Goal: Task Accomplishment & Management: Use online tool/utility

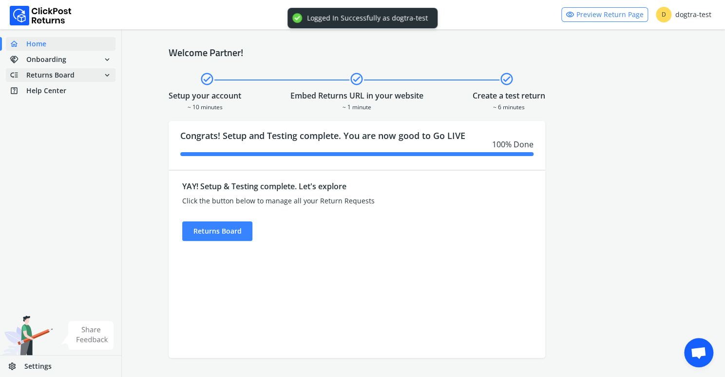
click at [54, 75] on span "Returns Board" at bounding box center [50, 75] width 48 height 10
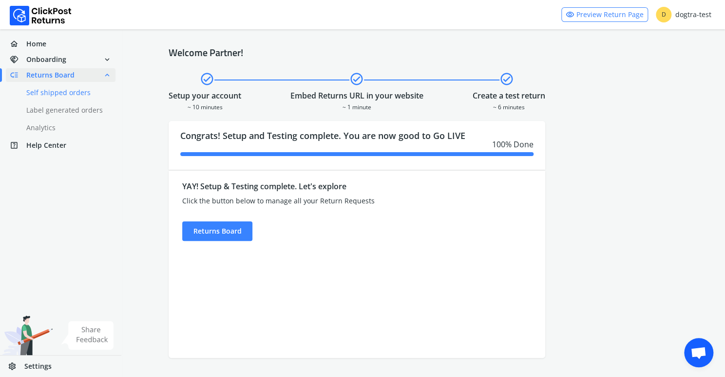
click at [55, 92] on link "done Self shipped orders" at bounding box center [66, 93] width 121 height 14
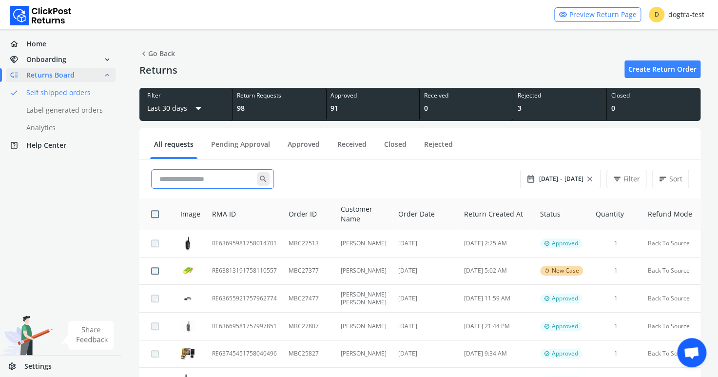
click at [188, 174] on input "text" at bounding box center [205, 179] width 101 height 18
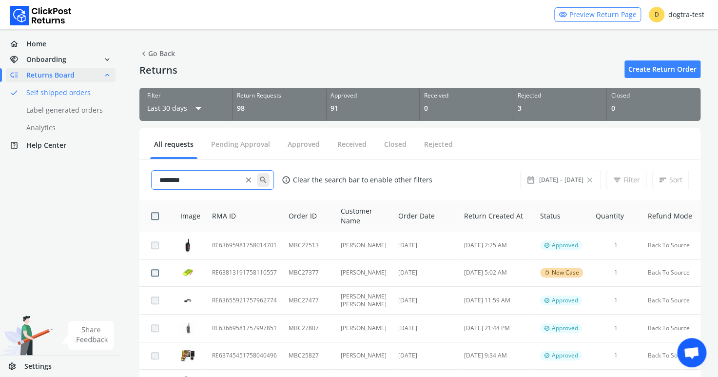
type input "********"
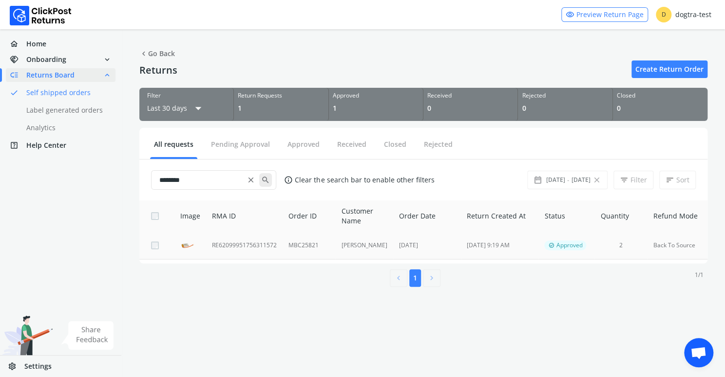
click at [242, 243] on td "RE62099951756311572" at bounding box center [244, 244] width 76 height 27
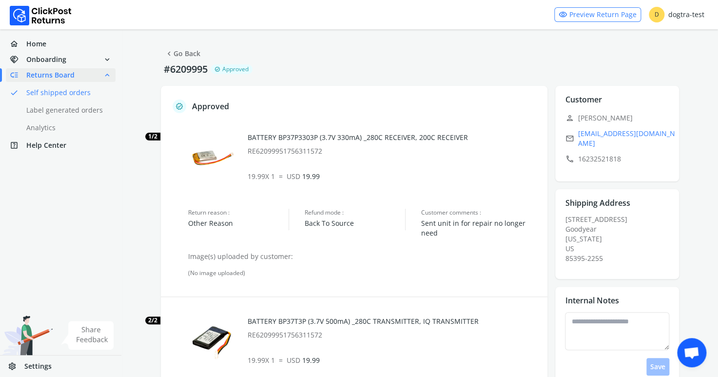
click at [62, 72] on span "Returns Board" at bounding box center [50, 75] width 48 height 10
click at [181, 54] on link "chevron_left Go Back" at bounding box center [183, 54] width 36 height 14
